Goal: Task Accomplishment & Management: Use online tool/utility

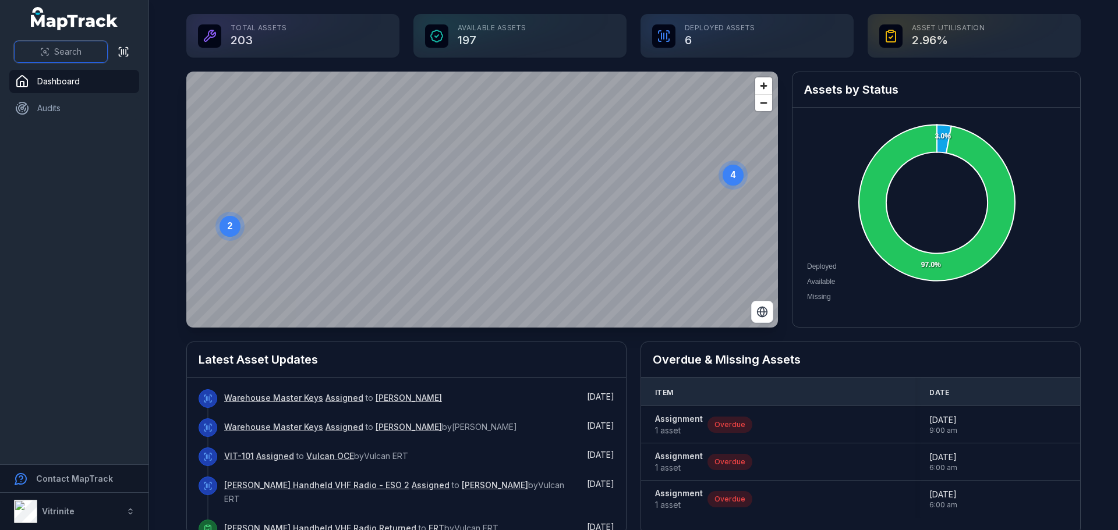
click at [69, 46] on span "Search" at bounding box center [67, 52] width 27 height 12
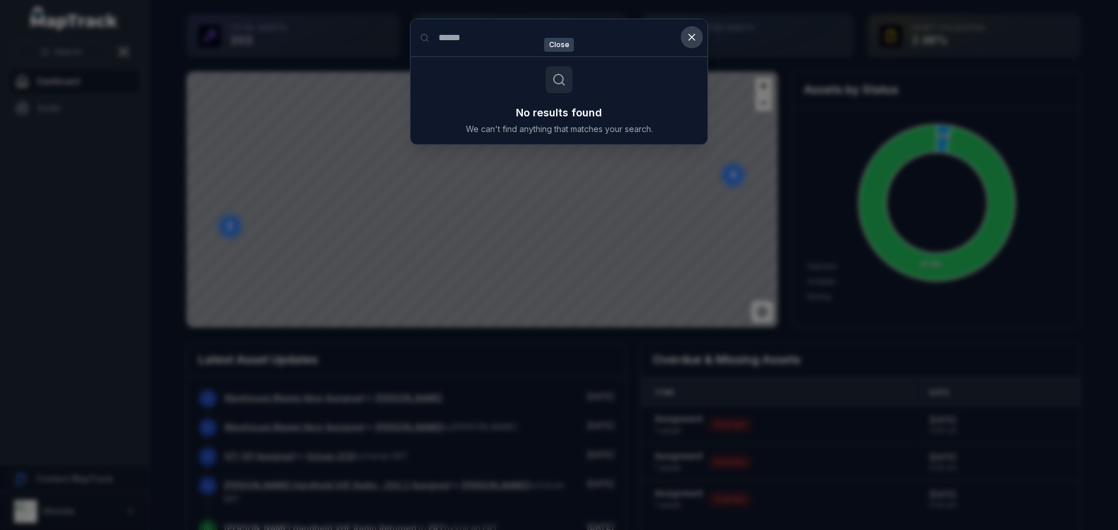
type input "******"
click at [694, 35] on icon at bounding box center [692, 37] width 6 height 6
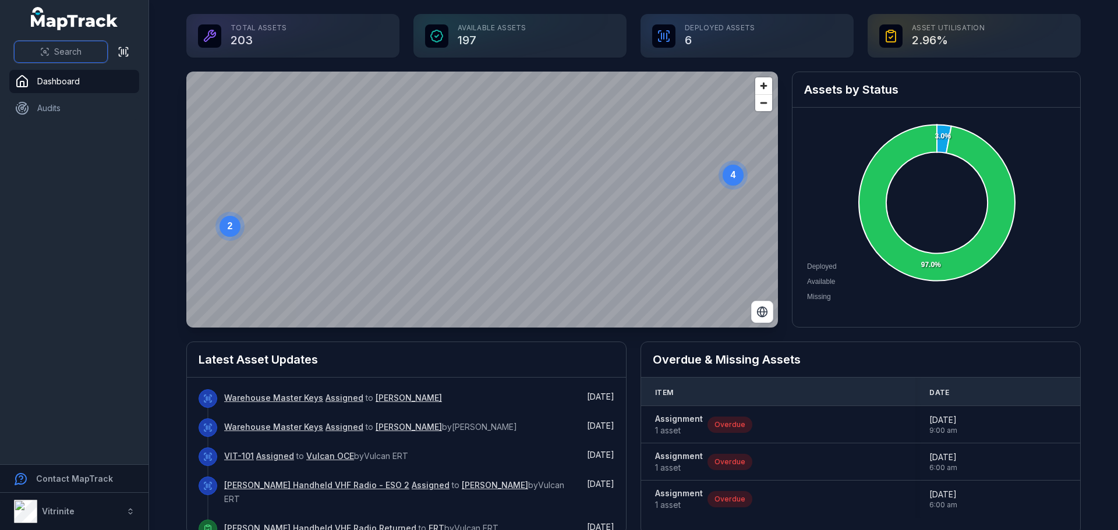
click at [30, 48] on button "Search" at bounding box center [61, 52] width 94 height 22
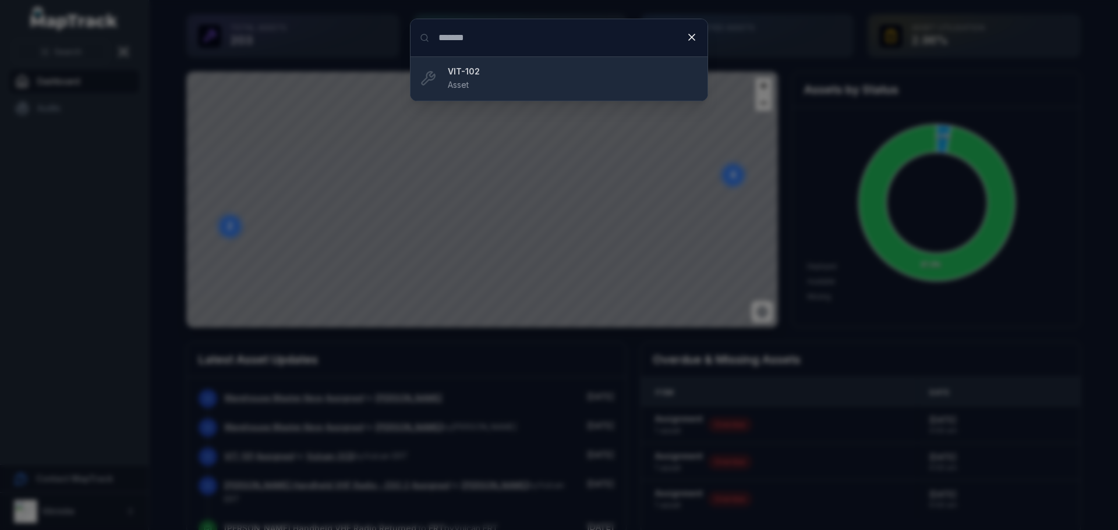
type input "*******"
click at [489, 77] on strong "VIT-102" at bounding box center [573, 72] width 250 height 12
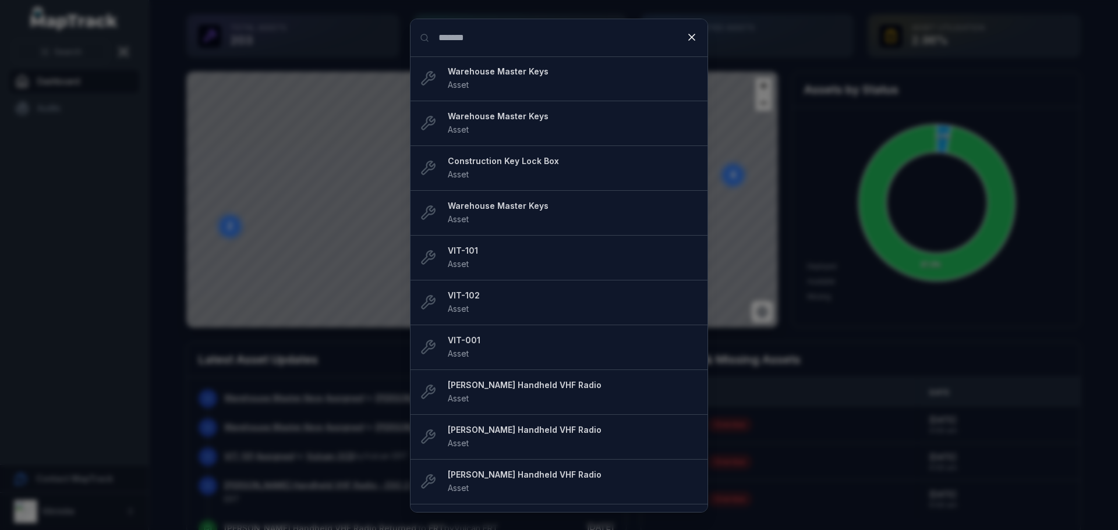
type input "*******"
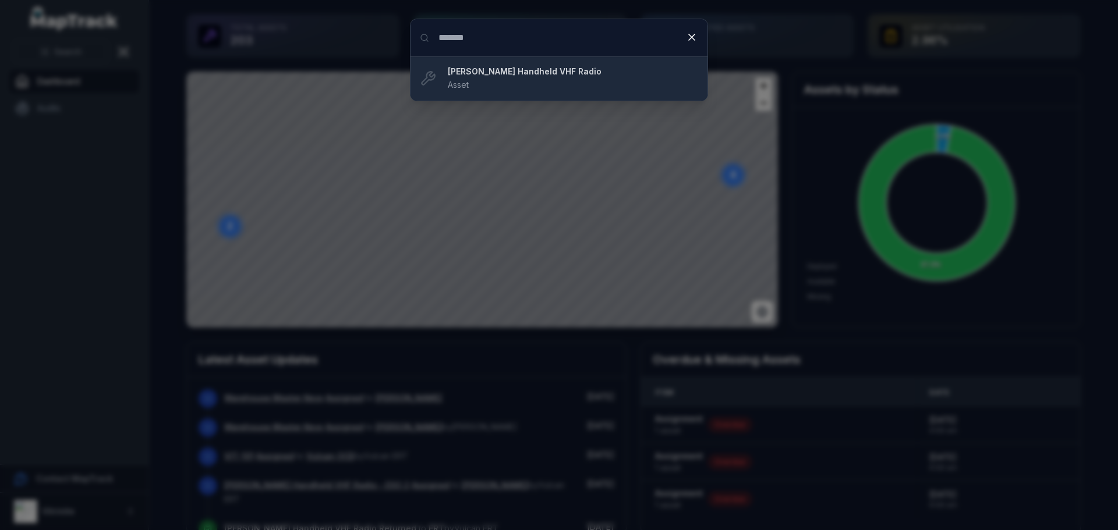
click at [500, 71] on strong "[PERSON_NAME] Handheld VHF Radio" at bounding box center [573, 72] width 250 height 12
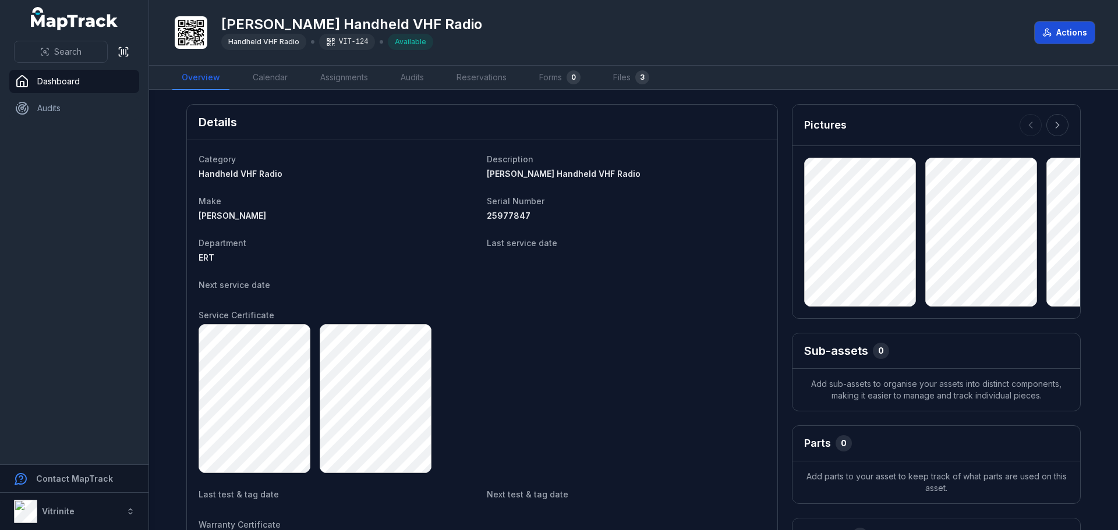
click at [1054, 29] on button "Actions" at bounding box center [1064, 33] width 60 height 22
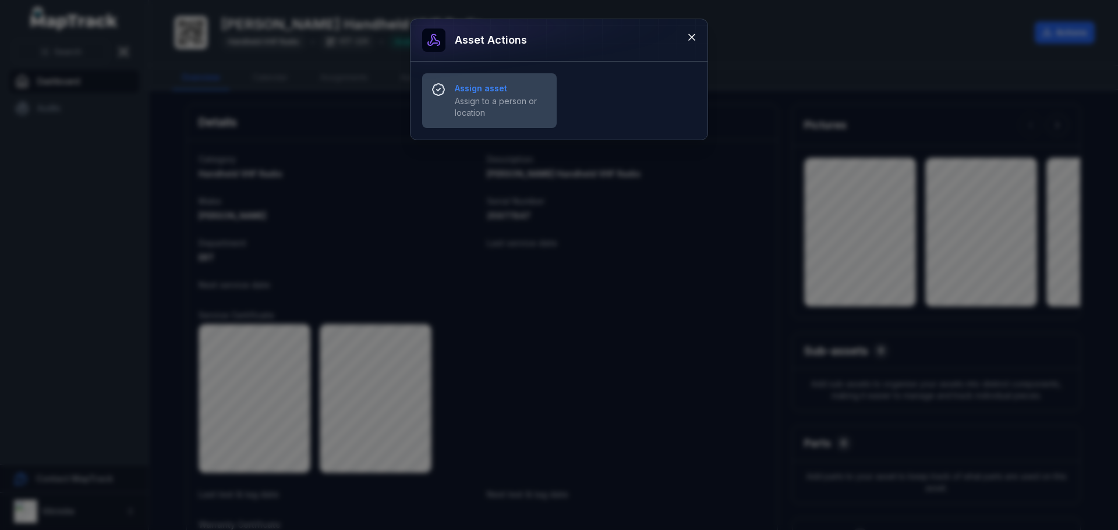
click at [484, 93] on strong "Assign asset" at bounding box center [501, 89] width 93 height 12
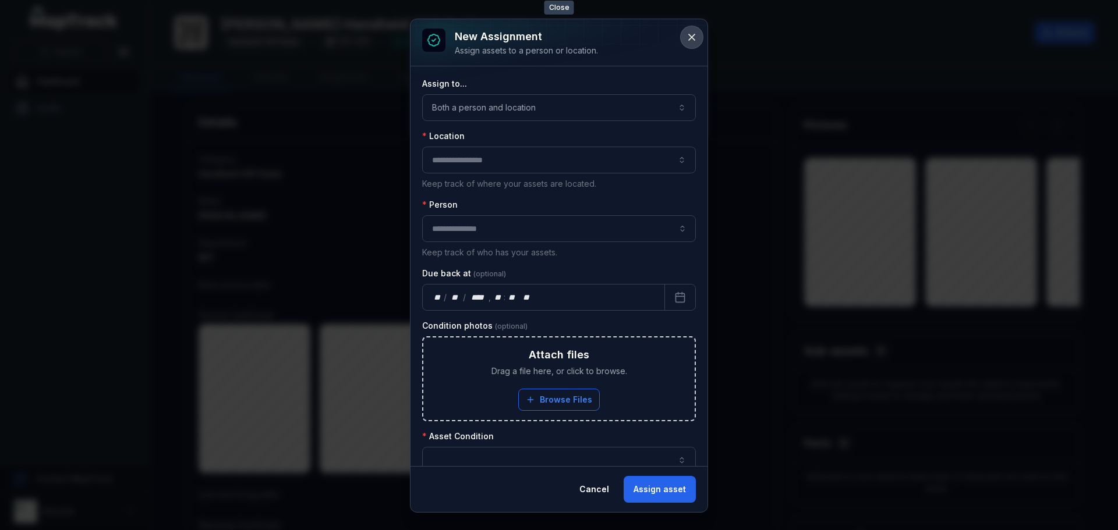
click at [689, 36] on icon at bounding box center [692, 37] width 6 height 6
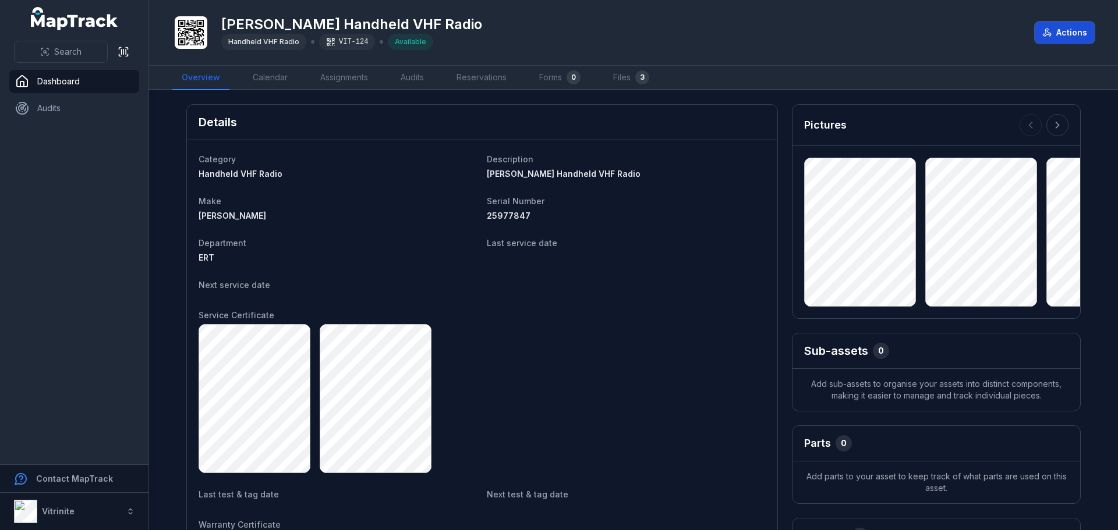
click at [1073, 30] on button "Actions" at bounding box center [1064, 33] width 60 height 22
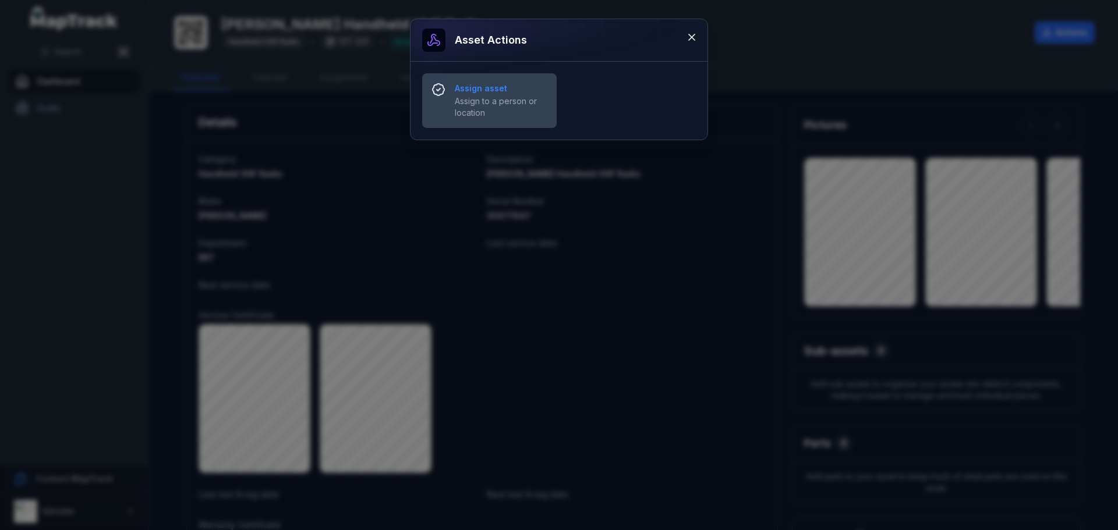
click at [512, 98] on span "Assign to a person or location" at bounding box center [501, 106] width 93 height 23
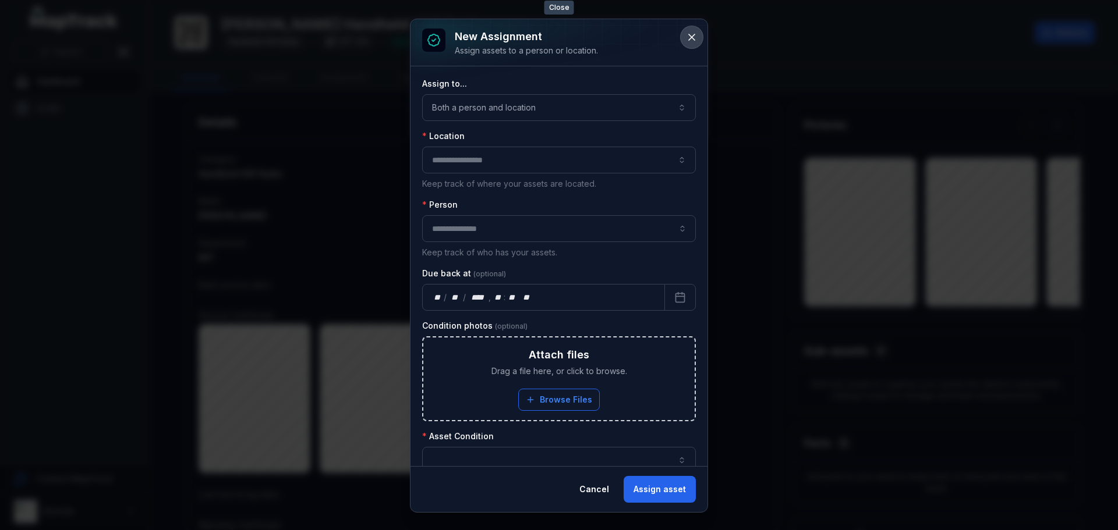
click at [689, 36] on icon at bounding box center [692, 37] width 12 height 12
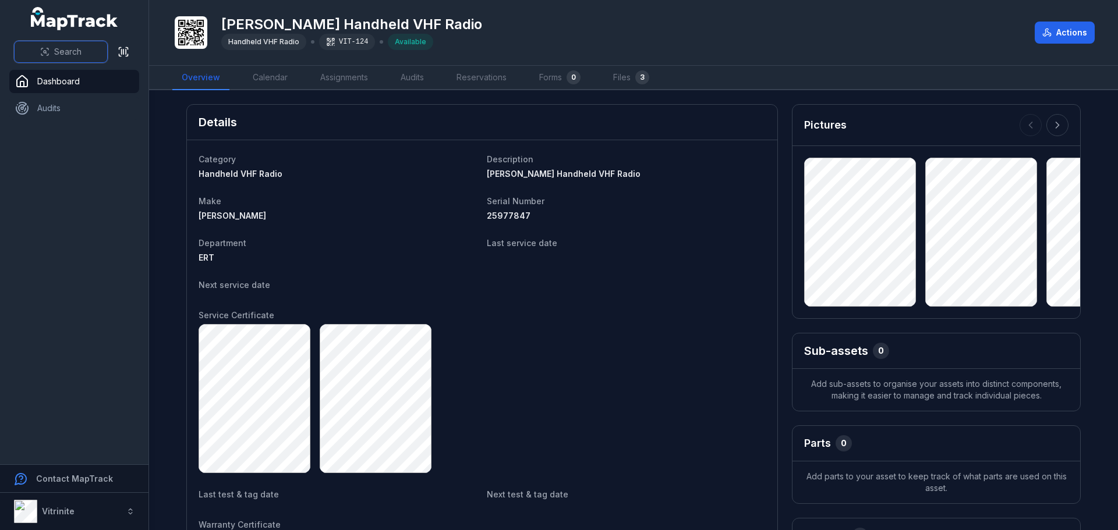
click at [53, 53] on button "Search" at bounding box center [61, 52] width 94 height 22
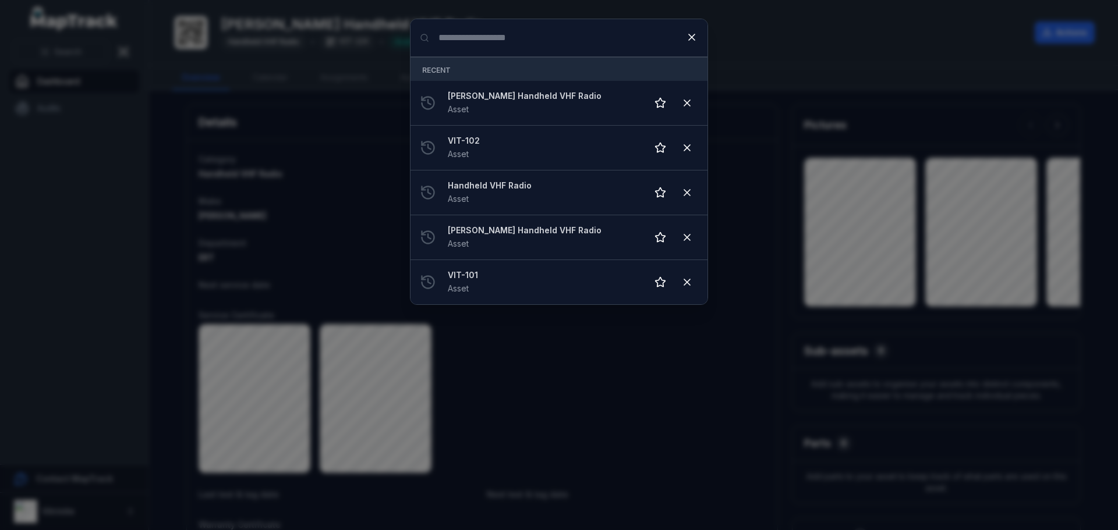
click at [51, 179] on div "Search for anything Recent [PERSON_NAME] Handheld VHF Radio Asset VIT-102 Asset…" at bounding box center [559, 265] width 1118 height 530
click at [689, 38] on icon at bounding box center [692, 37] width 12 height 12
